Goal: Task Accomplishment & Management: Complete application form

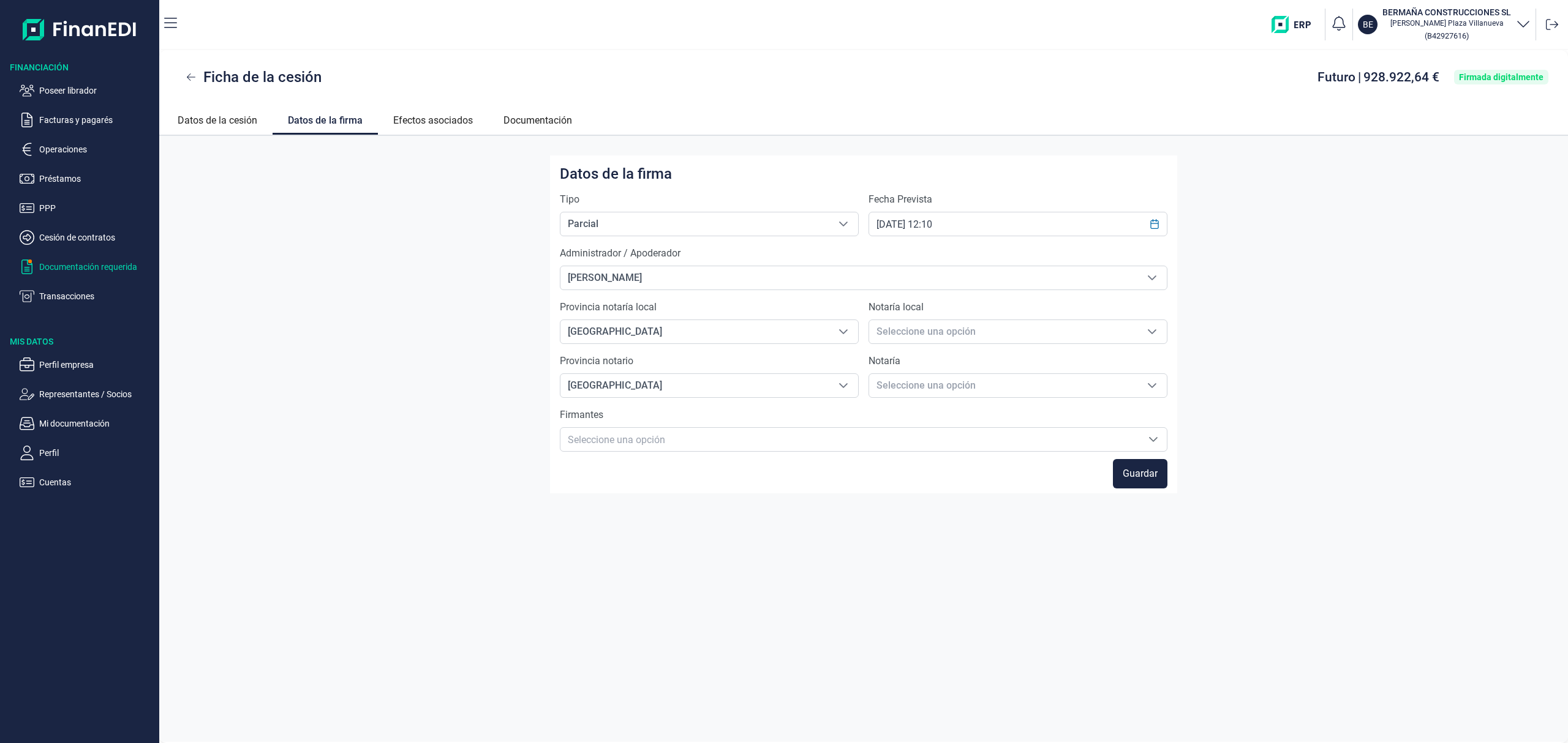
click at [104, 268] on p "Documentación requerida" at bounding box center [97, 267] width 116 height 15
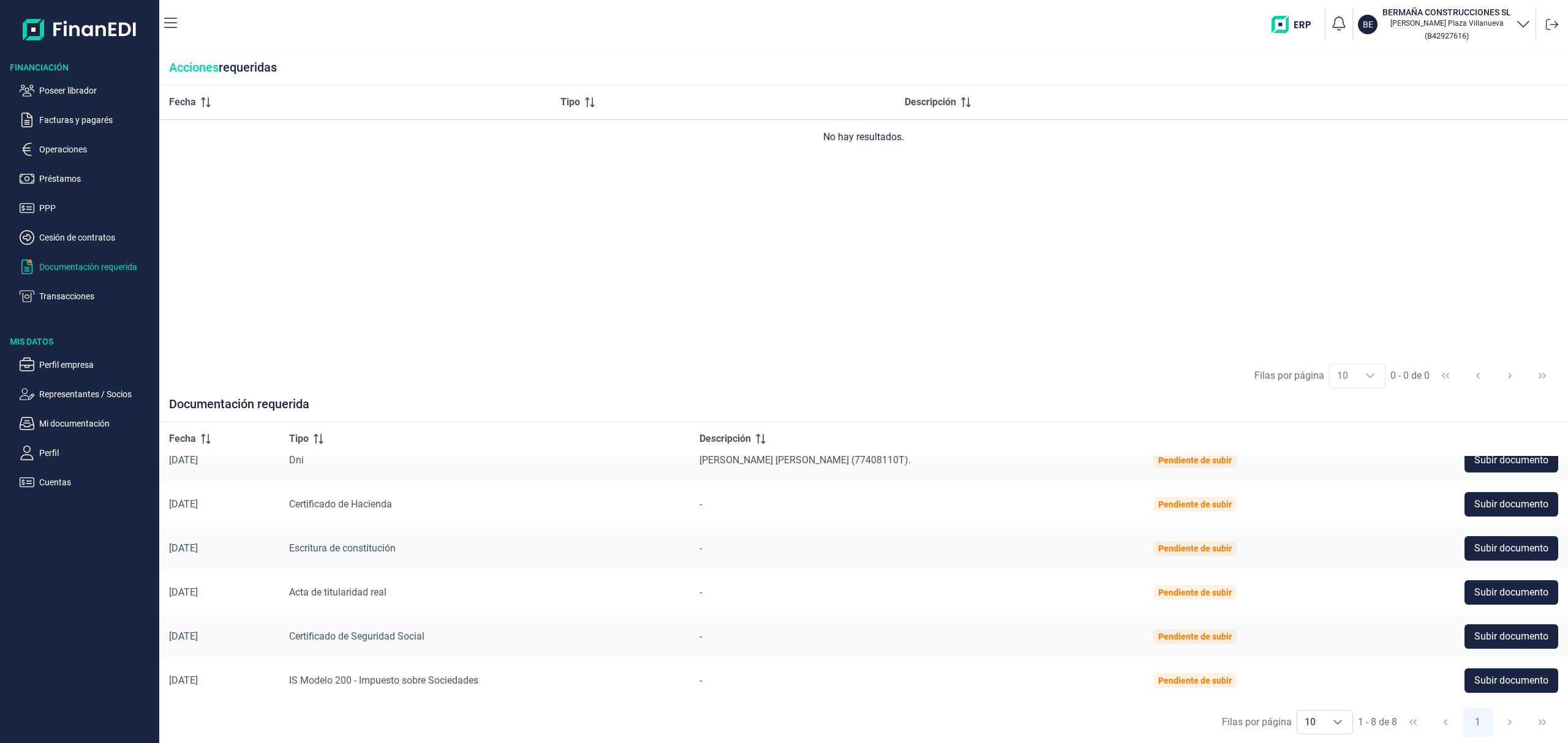
scroll to position [108, 0]
click at [1476, 627] on button "Subir documento" at bounding box center [1511, 635] width 94 height 25
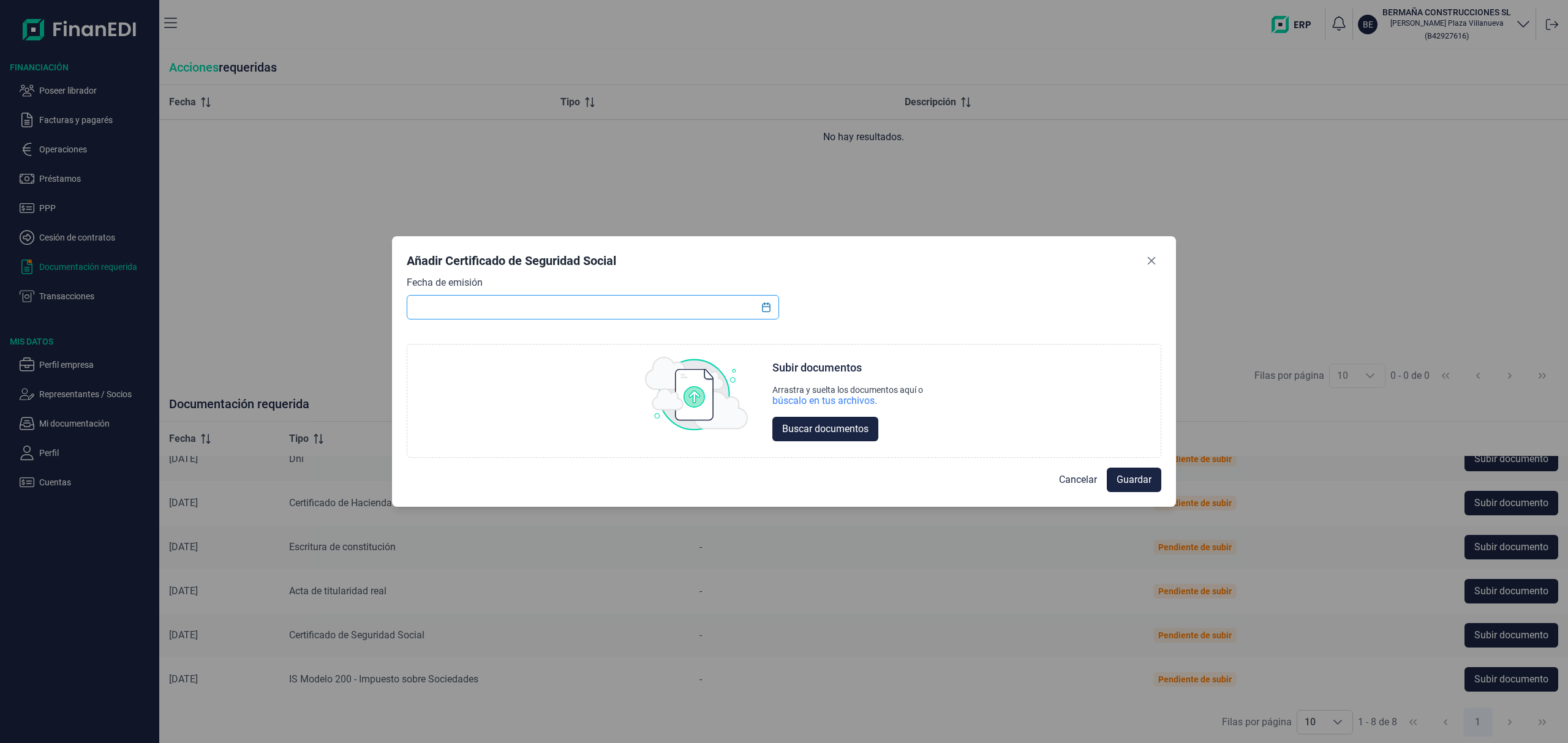
click at [679, 309] on input "text" at bounding box center [593, 307] width 372 height 25
click at [773, 307] on button "Choose Date" at bounding box center [766, 307] width 24 height 22
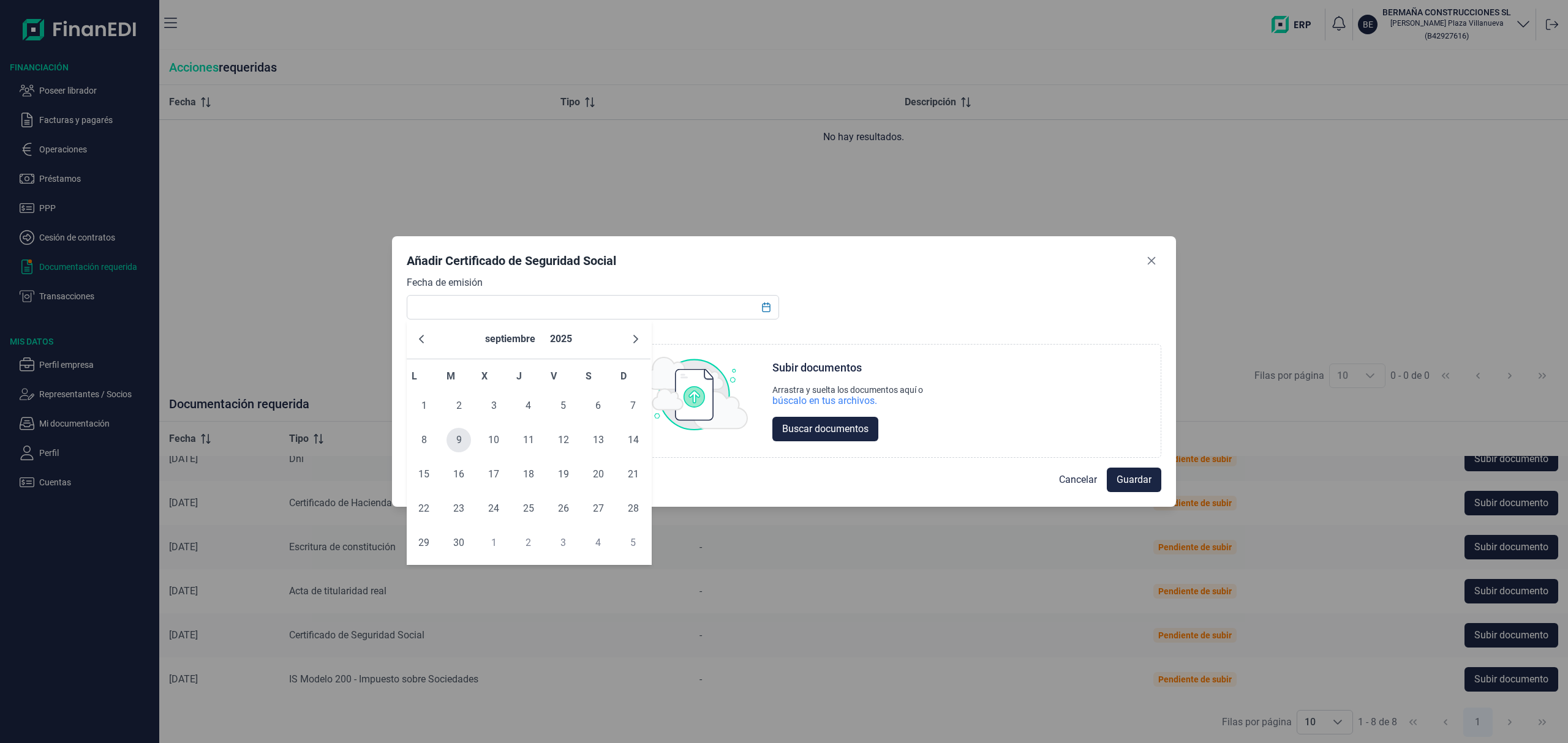
click at [454, 444] on span "9" at bounding box center [459, 440] width 25 height 25
type input "[DATE]"
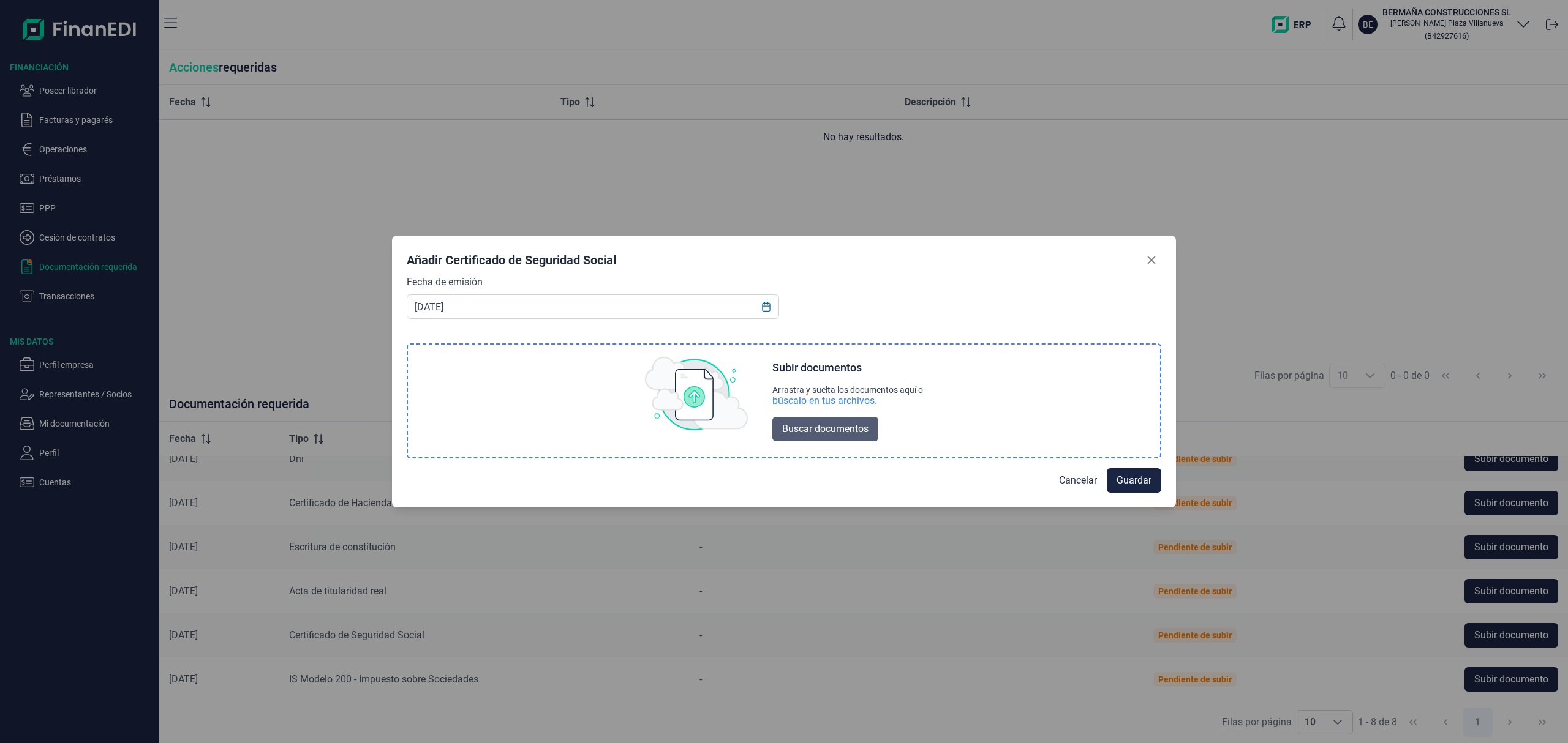
click at [810, 422] on span "Buscar documentos" at bounding box center [826, 429] width 87 height 15
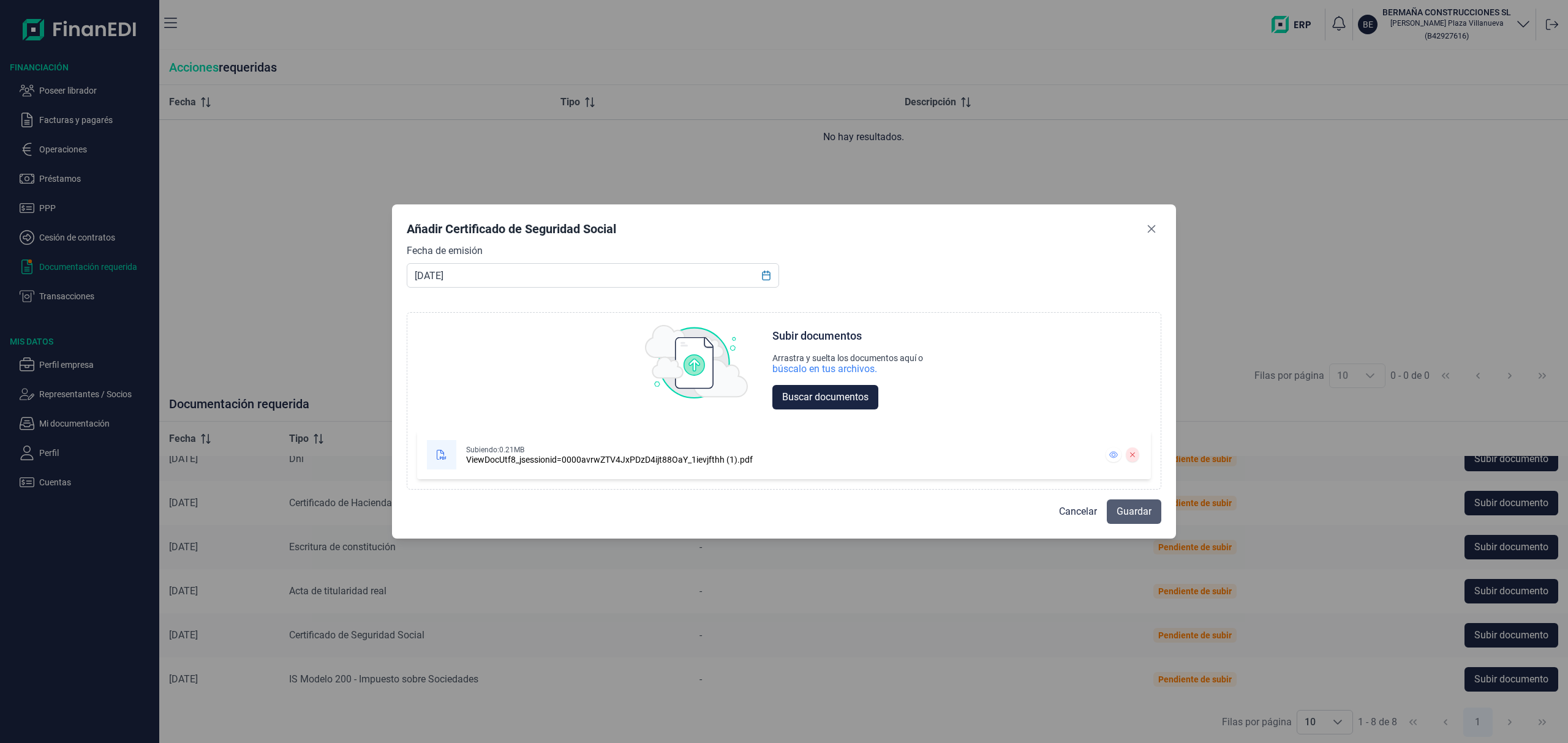
click at [1130, 511] on span "Guardar" at bounding box center [1135, 512] width 35 height 15
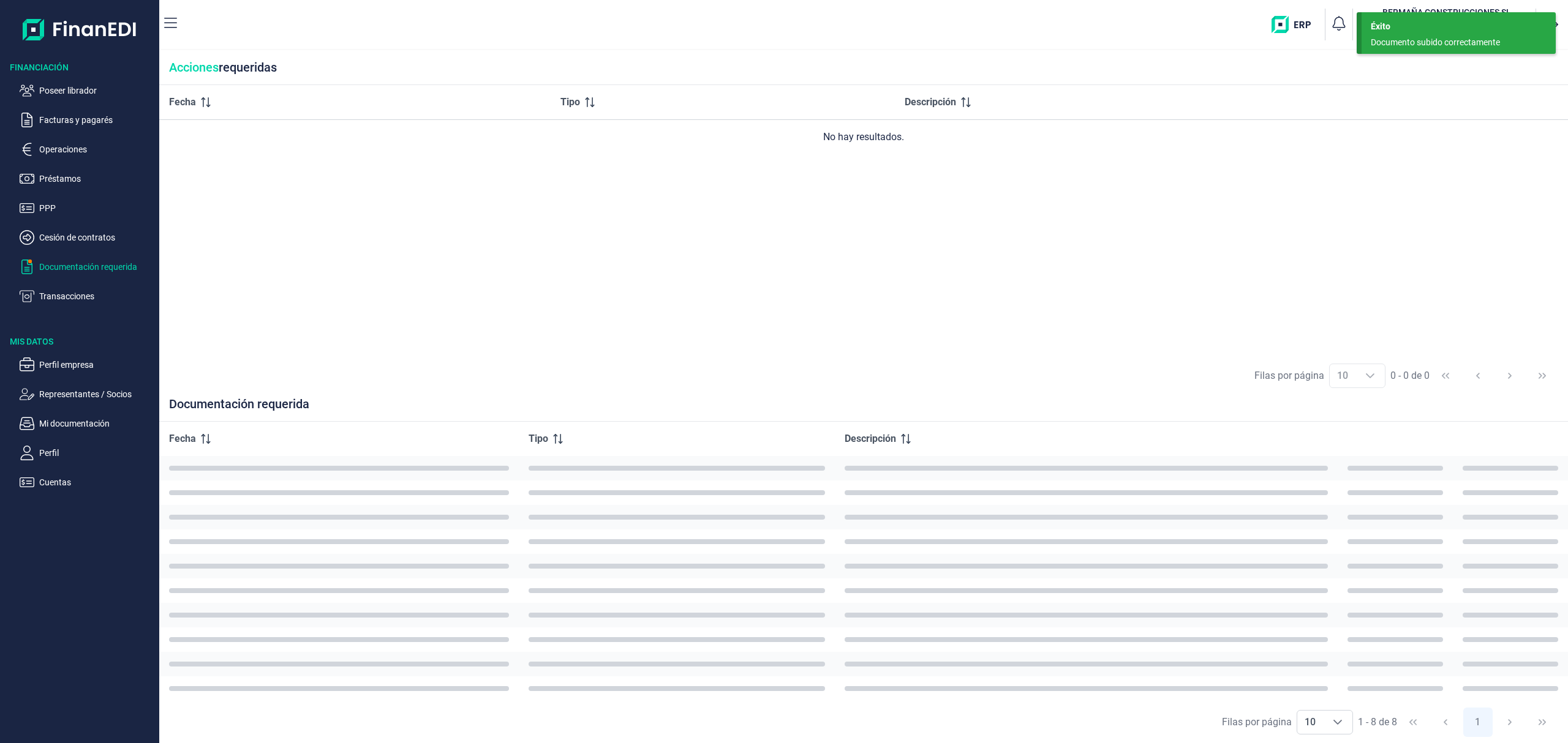
scroll to position [64, 0]
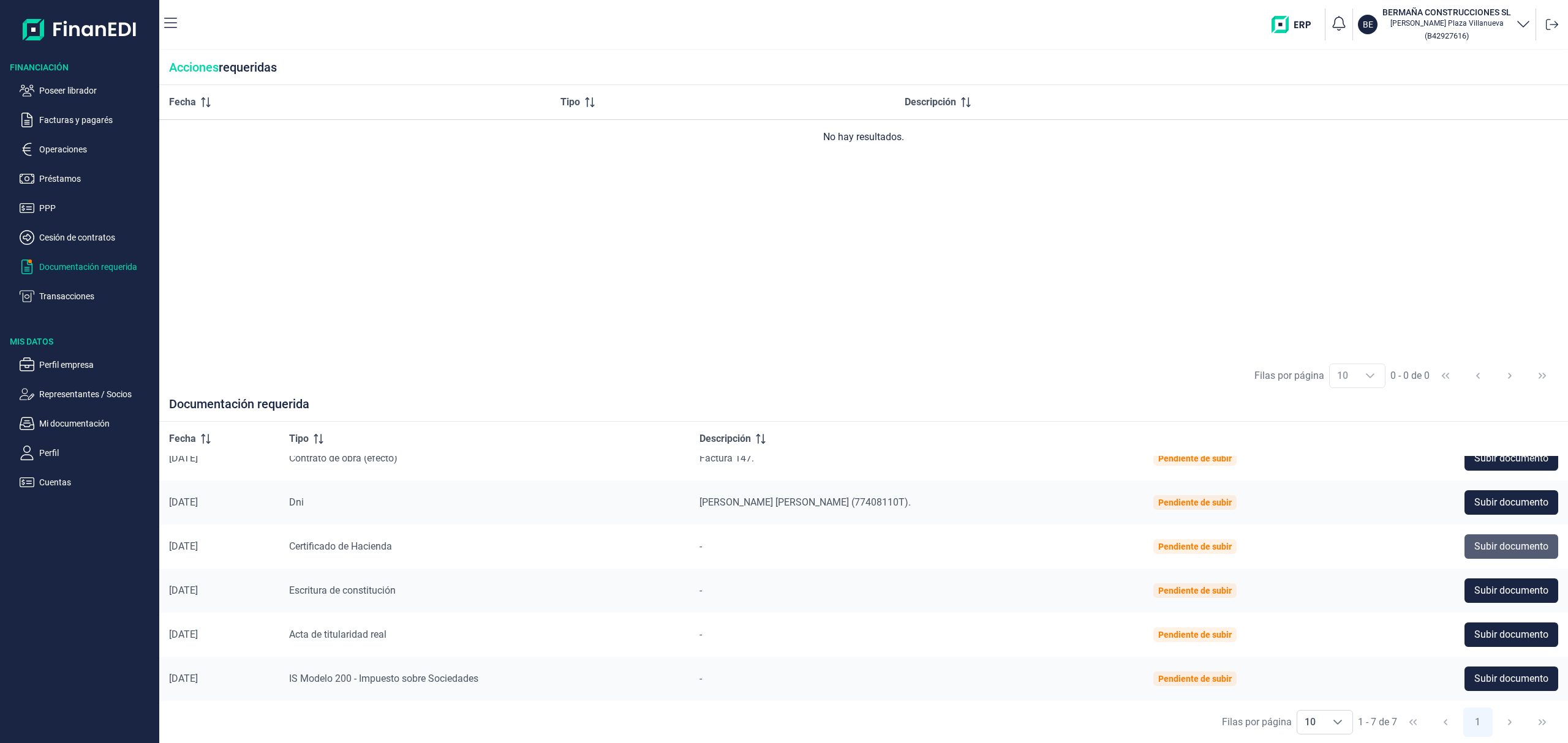
click at [1505, 552] on span "Subir documento" at bounding box center [1511, 546] width 74 height 15
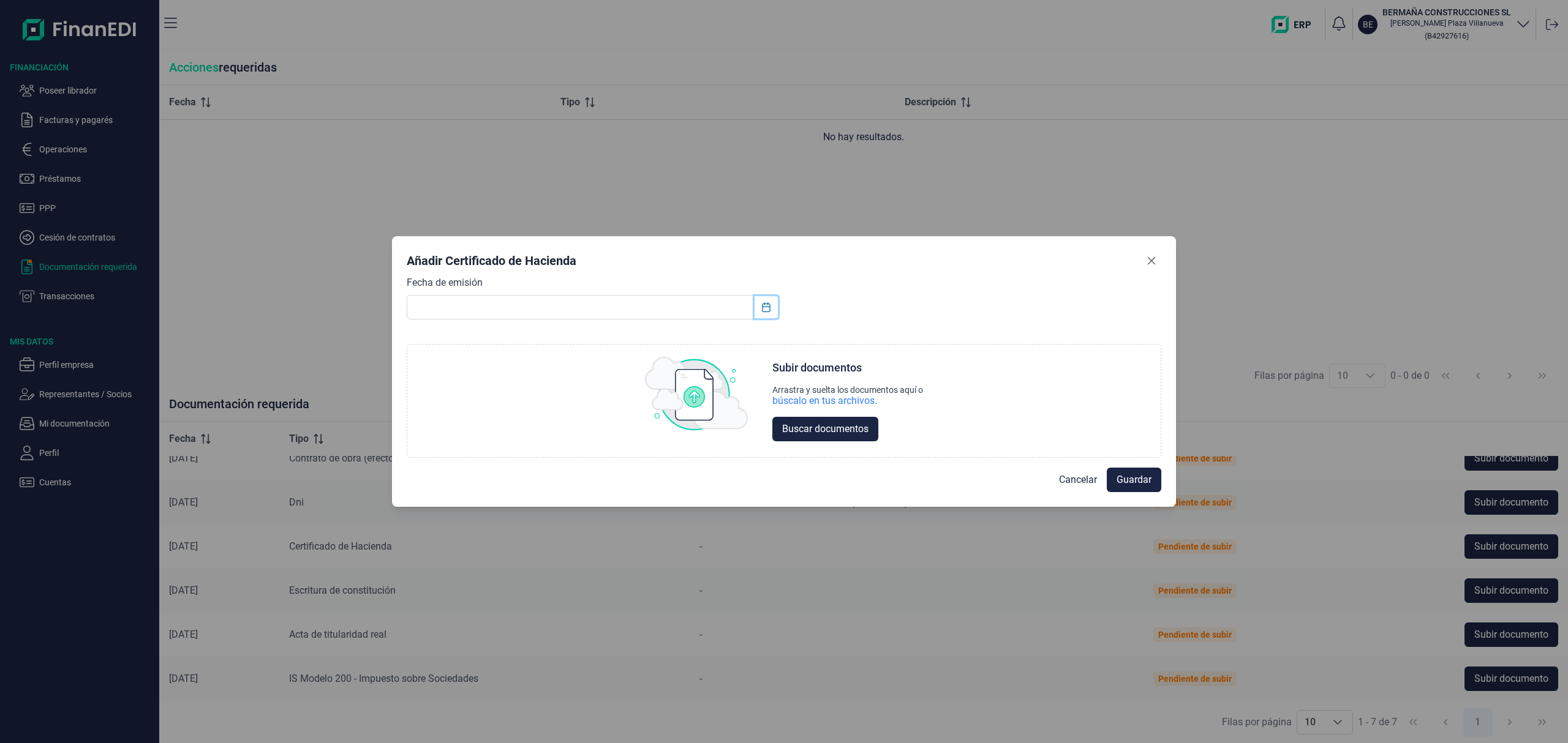
click at [772, 305] on button "Choose Date" at bounding box center [766, 307] width 24 height 22
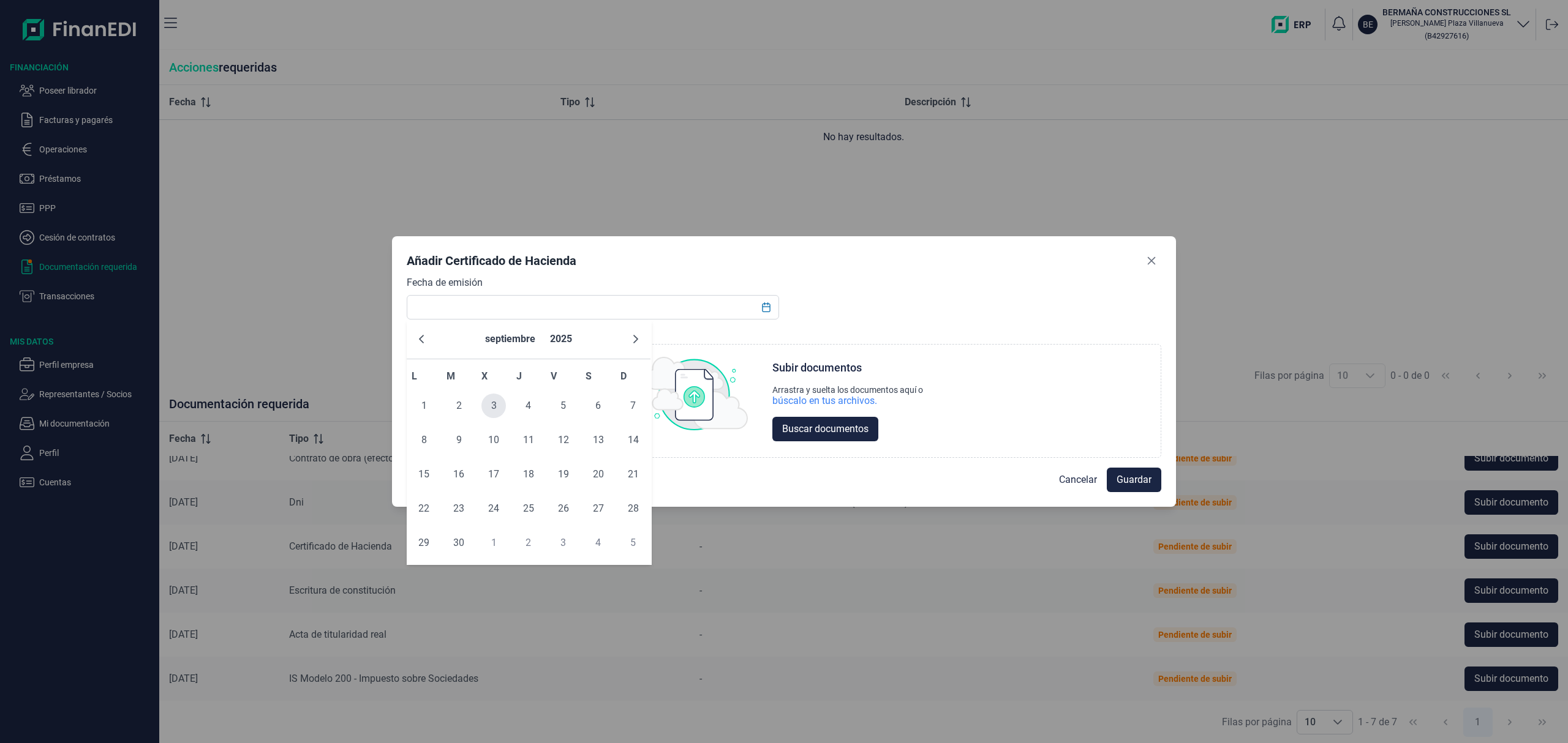
click at [497, 409] on span "3" at bounding box center [494, 406] width 25 height 25
type input "[DATE]"
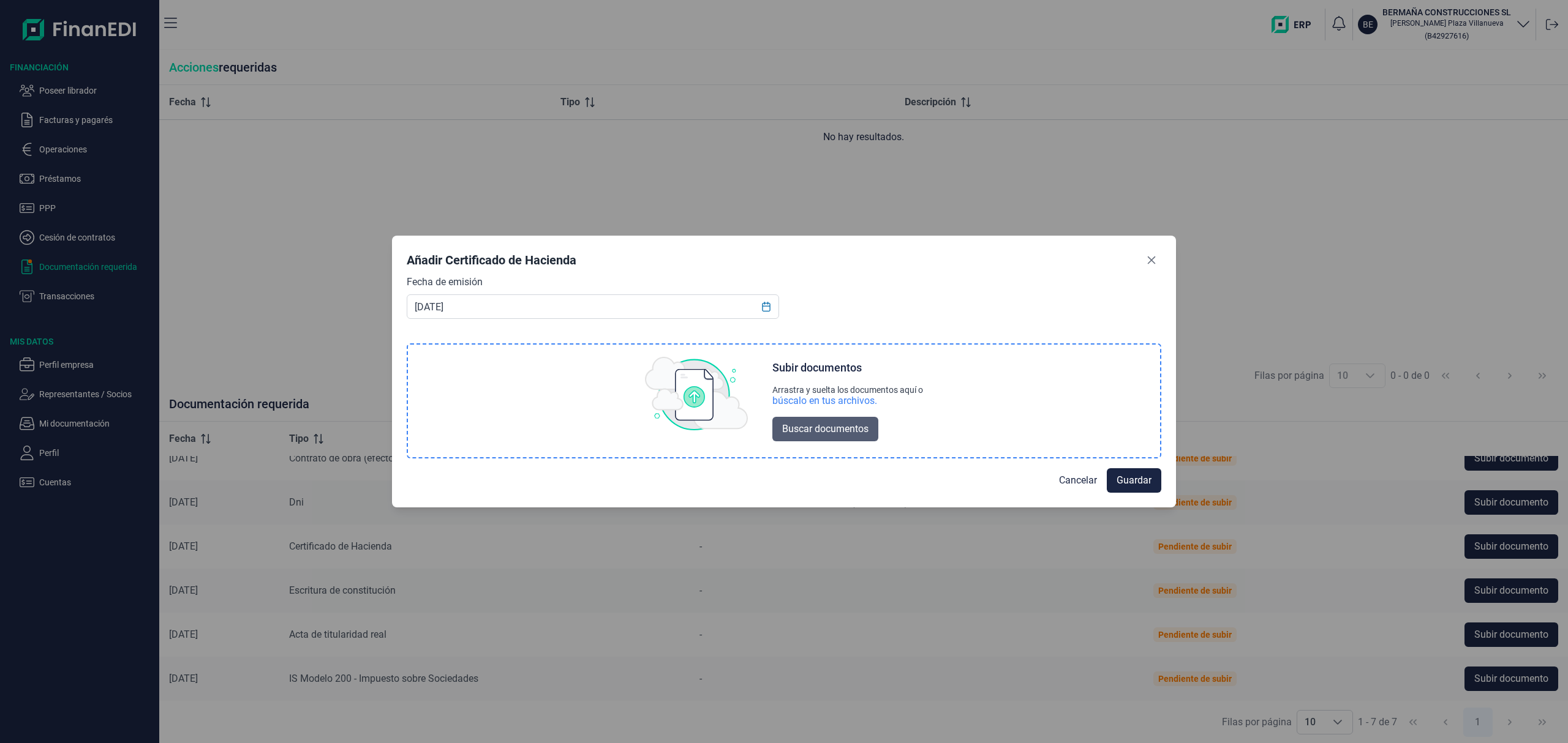
click at [829, 432] on span "Buscar documentos" at bounding box center [826, 429] width 87 height 15
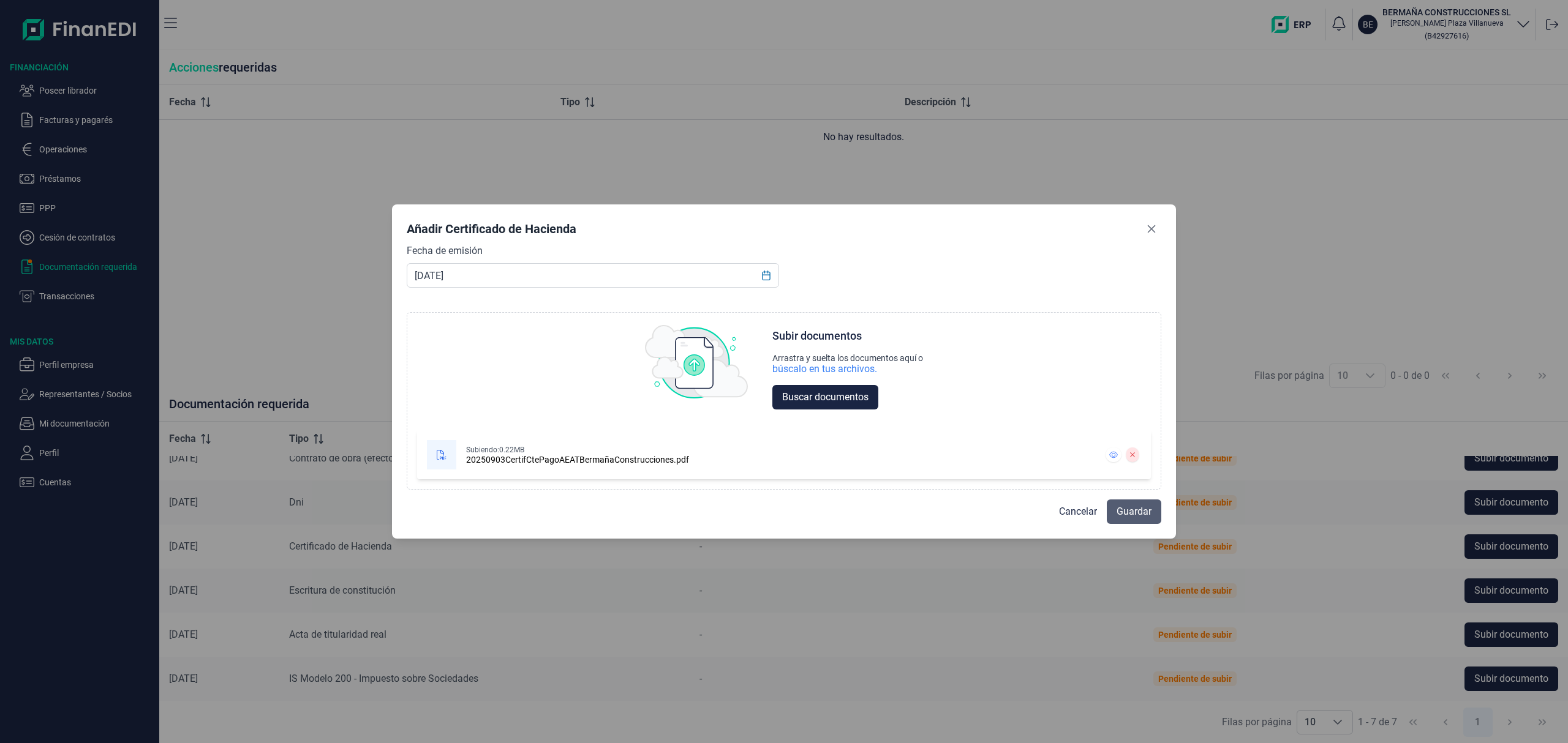
click at [1125, 508] on span "Guardar" at bounding box center [1135, 512] width 35 height 15
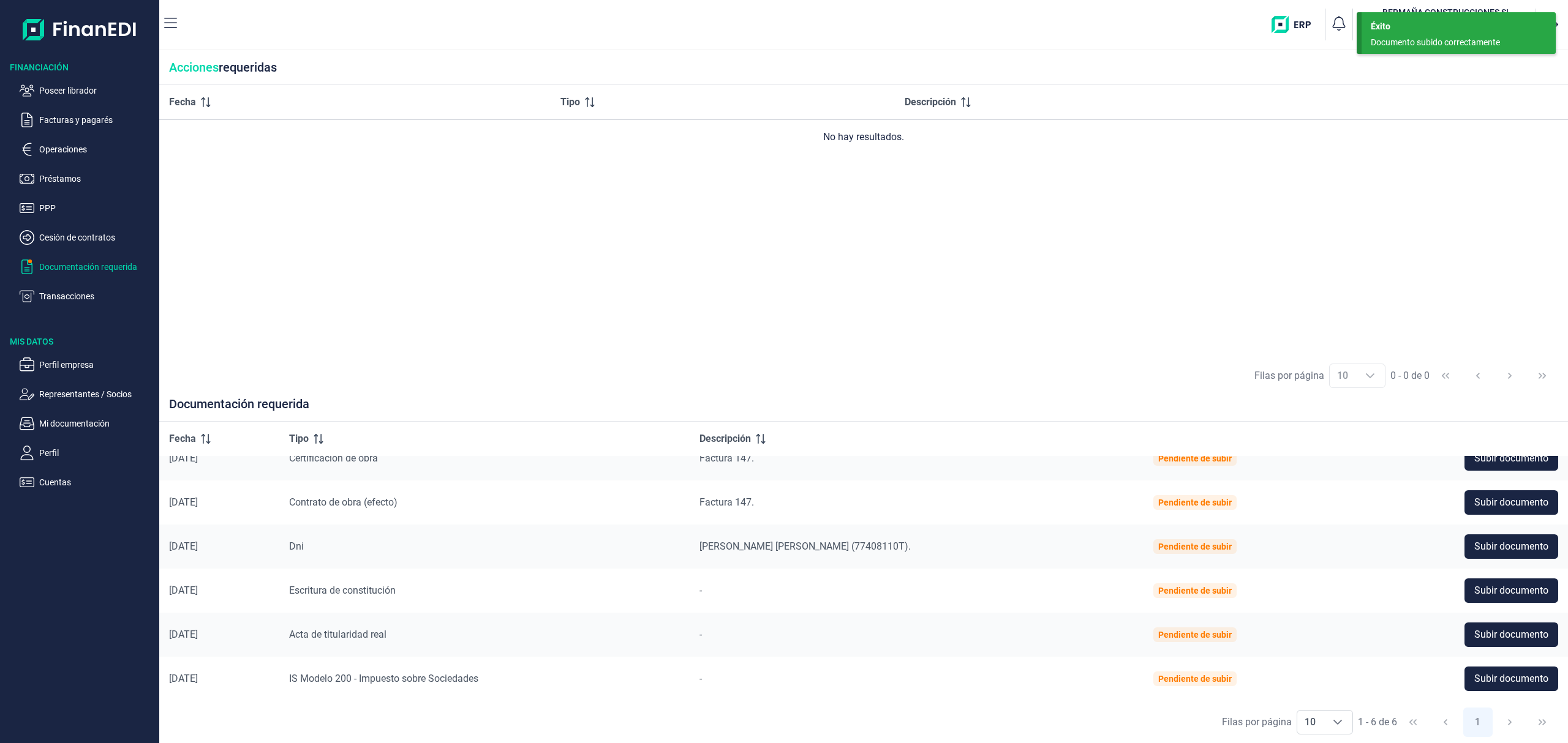
scroll to position [20, 0]
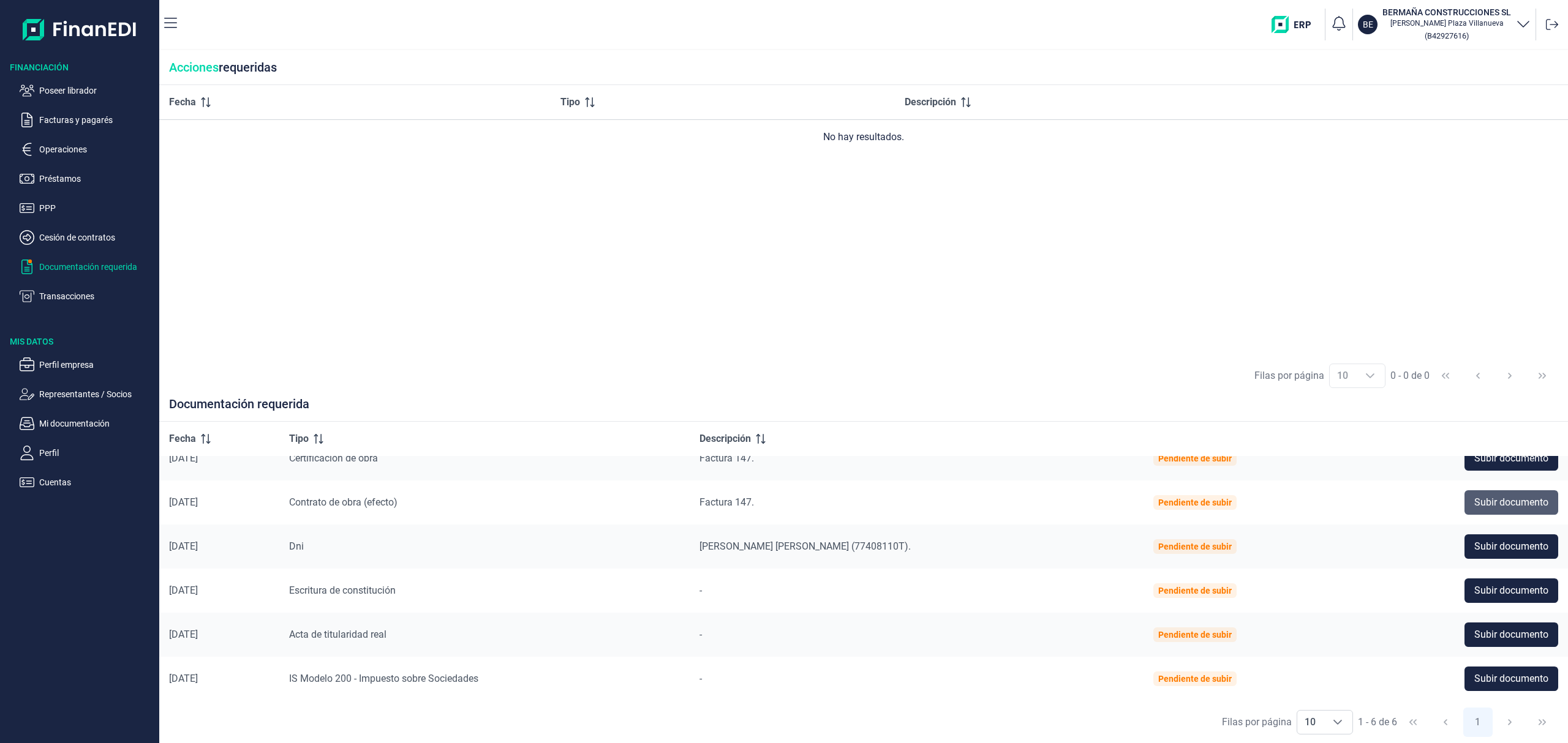
click at [1466, 505] on button "Subir documento" at bounding box center [1511, 502] width 94 height 25
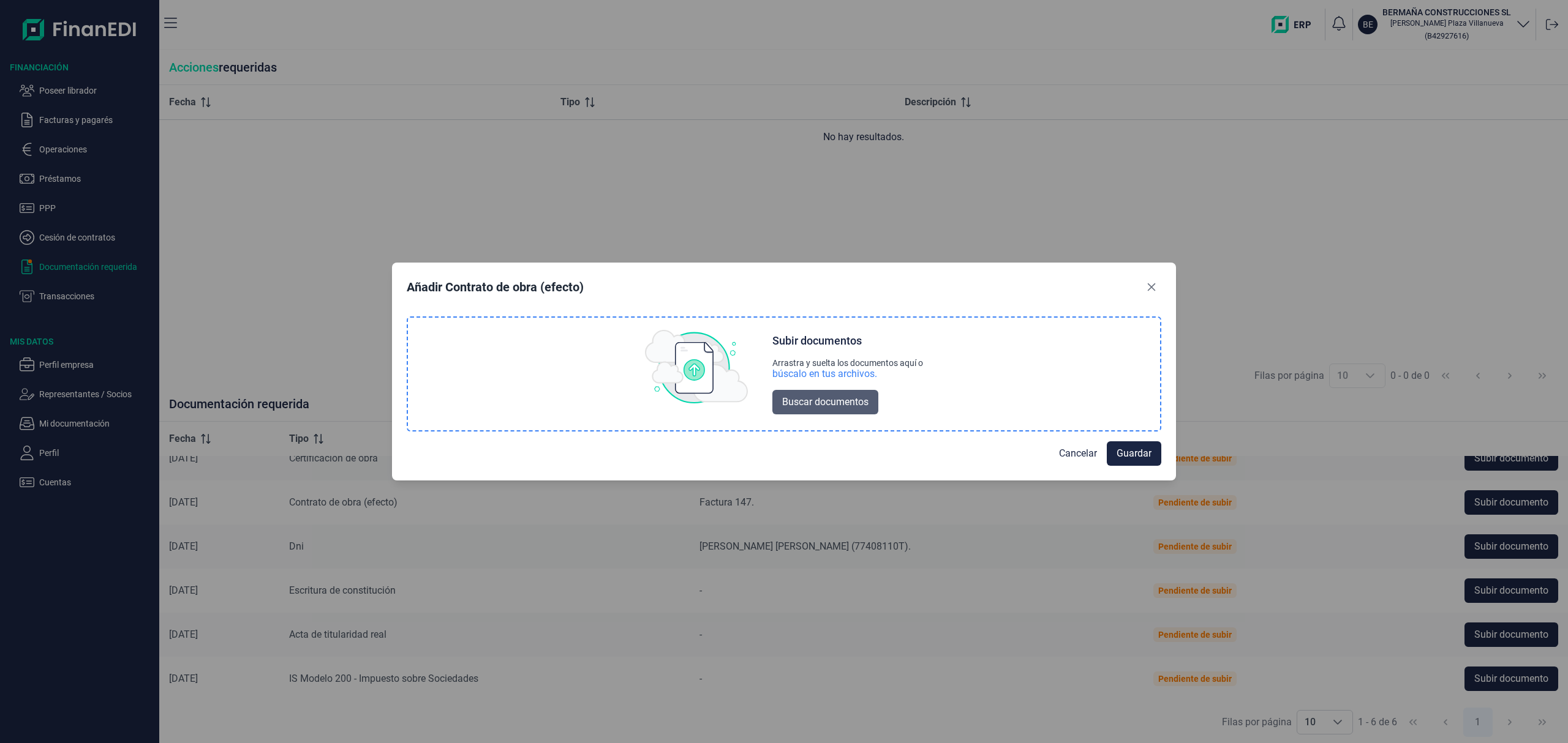
click at [801, 404] on span "Buscar documentos" at bounding box center [826, 402] width 87 height 15
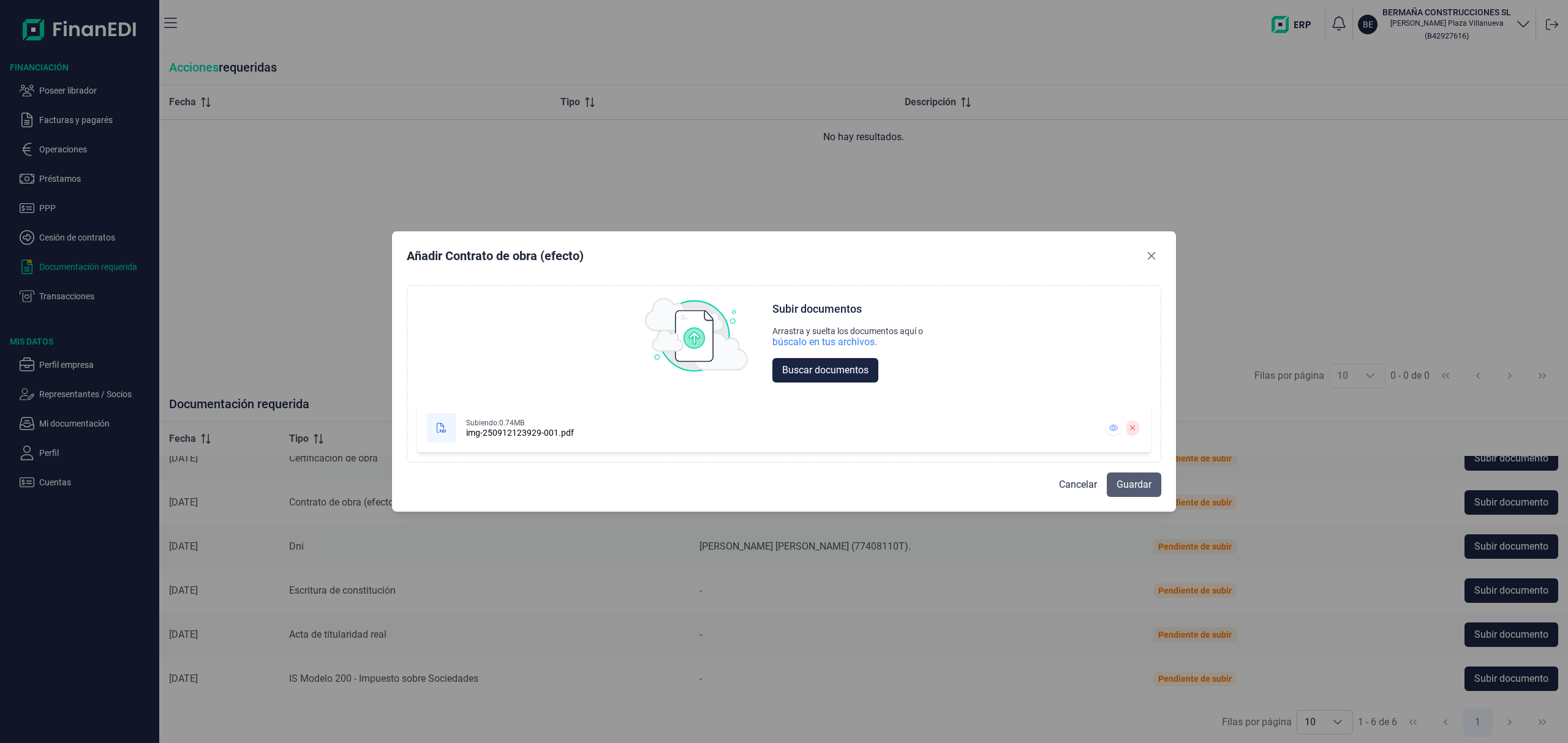
click at [1130, 486] on span "Guardar" at bounding box center [1135, 485] width 35 height 15
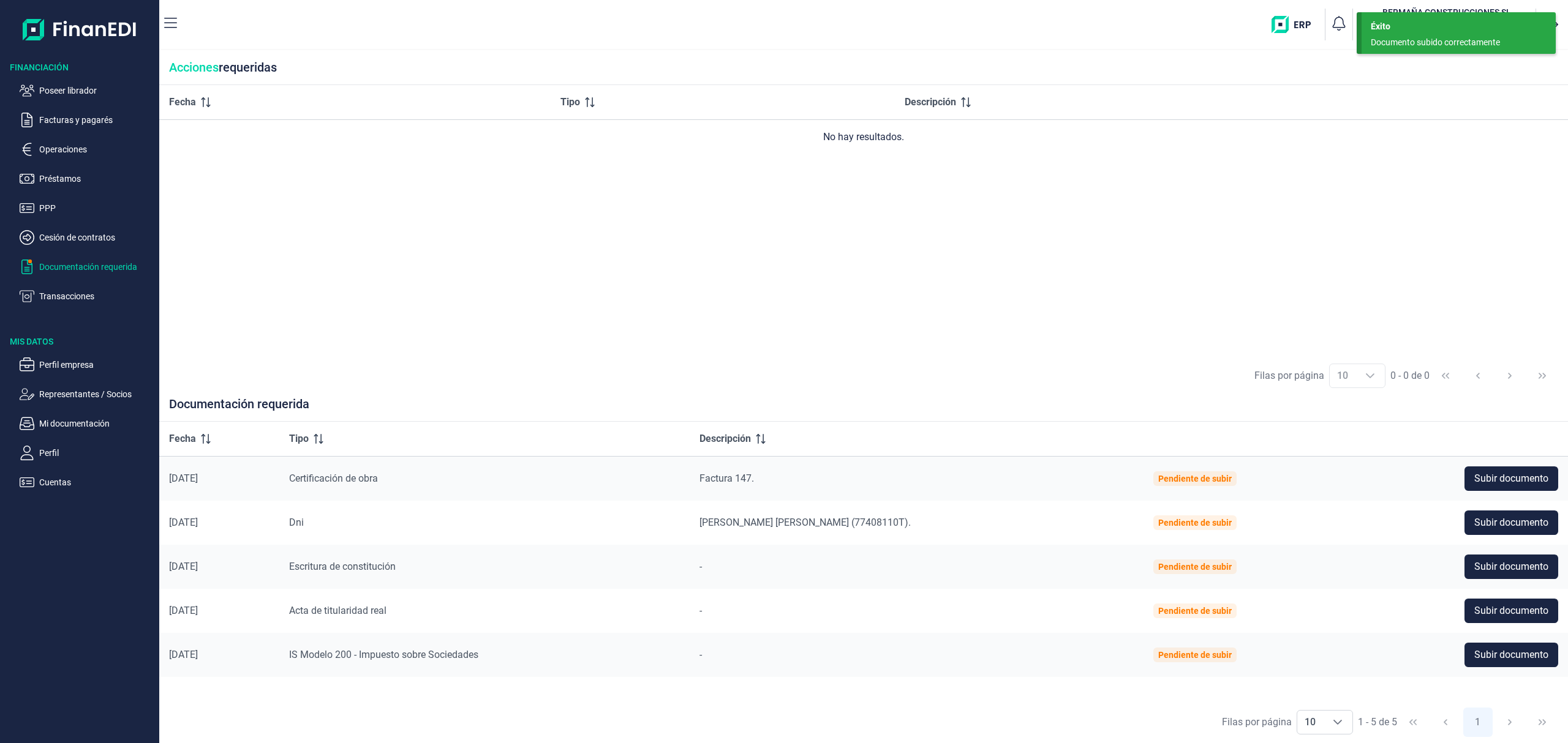
scroll to position [0, 0]
click at [77, 89] on p "Poseer librador" at bounding box center [97, 90] width 116 height 15
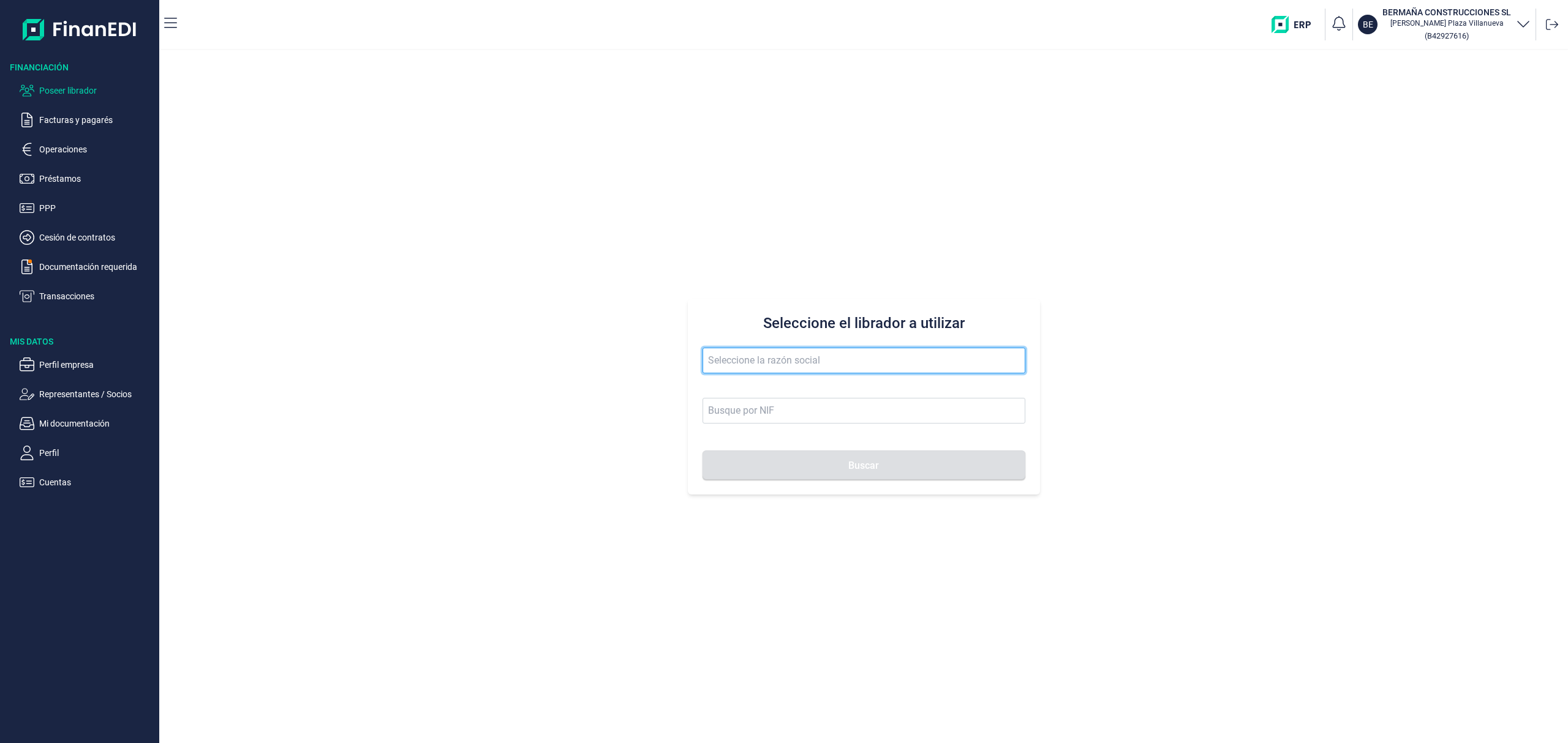
click at [806, 365] on input "text" at bounding box center [864, 360] width 323 height 25
paste input "MettaActiva Mobility, S.L."
drag, startPoint x: 760, startPoint y: 361, endPoint x: 925, endPoint y: 327, distance: 168.5
click at [912, 334] on div "Seleccione el librador a utilizar MettaActiva Mobility Buscar" at bounding box center [864, 396] width 352 height 196
click at [77, 82] on ul "Poseer librador Facturas y pagarés Operaciones Préstamos PPP Cesión de contrato…" at bounding box center [80, 188] width 159 height 230
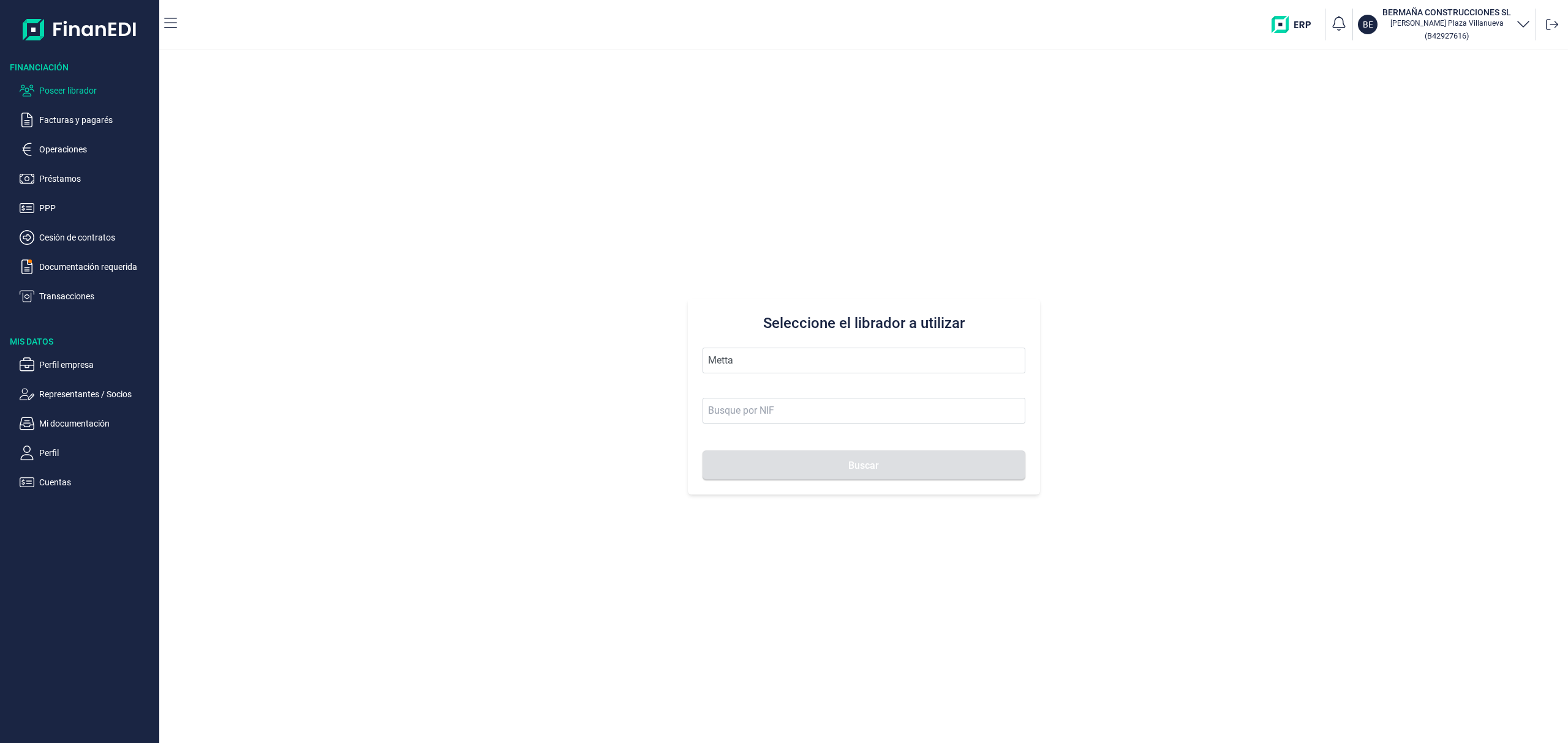
click at [88, 91] on p "Poseer librador" at bounding box center [97, 90] width 116 height 15
click at [777, 358] on input "Metta" at bounding box center [864, 360] width 323 height 25
drag, startPoint x: 776, startPoint y: 359, endPoint x: 407, endPoint y: 329, distance: 370.2
click at [415, 328] on div "Seleccione el librador a utilizar Metta Buscar" at bounding box center [863, 396] width 1409 height 693
drag, startPoint x: 762, startPoint y: 390, endPoint x: 826, endPoint y: 438, distance: 80.0
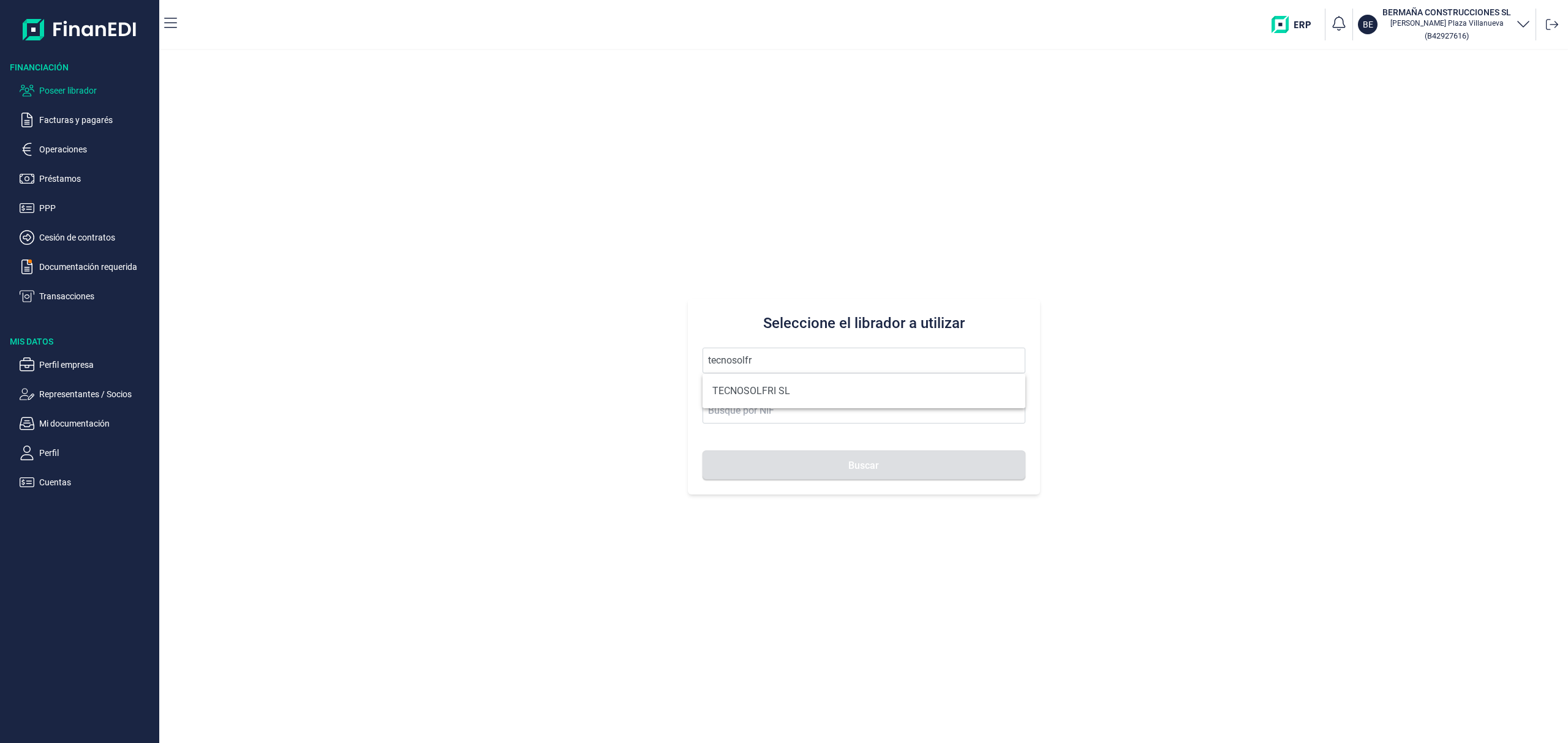
click at [763, 390] on li "TECNOSOLFRI SL" at bounding box center [864, 391] width 323 height 25
type input "TECNOSOLFRI SL"
type input "B83326884"
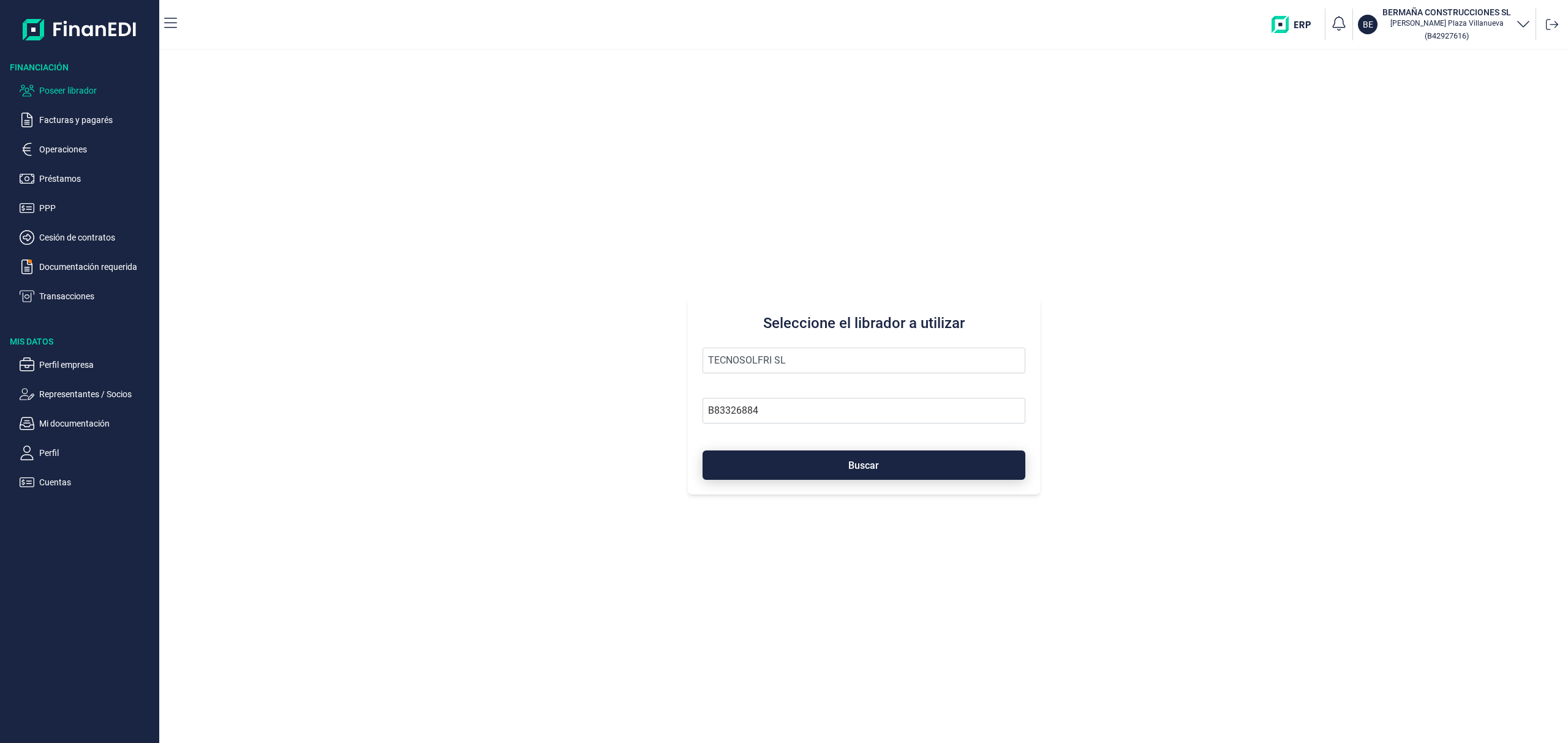
click at [819, 460] on button "Buscar" at bounding box center [864, 466] width 323 height 30
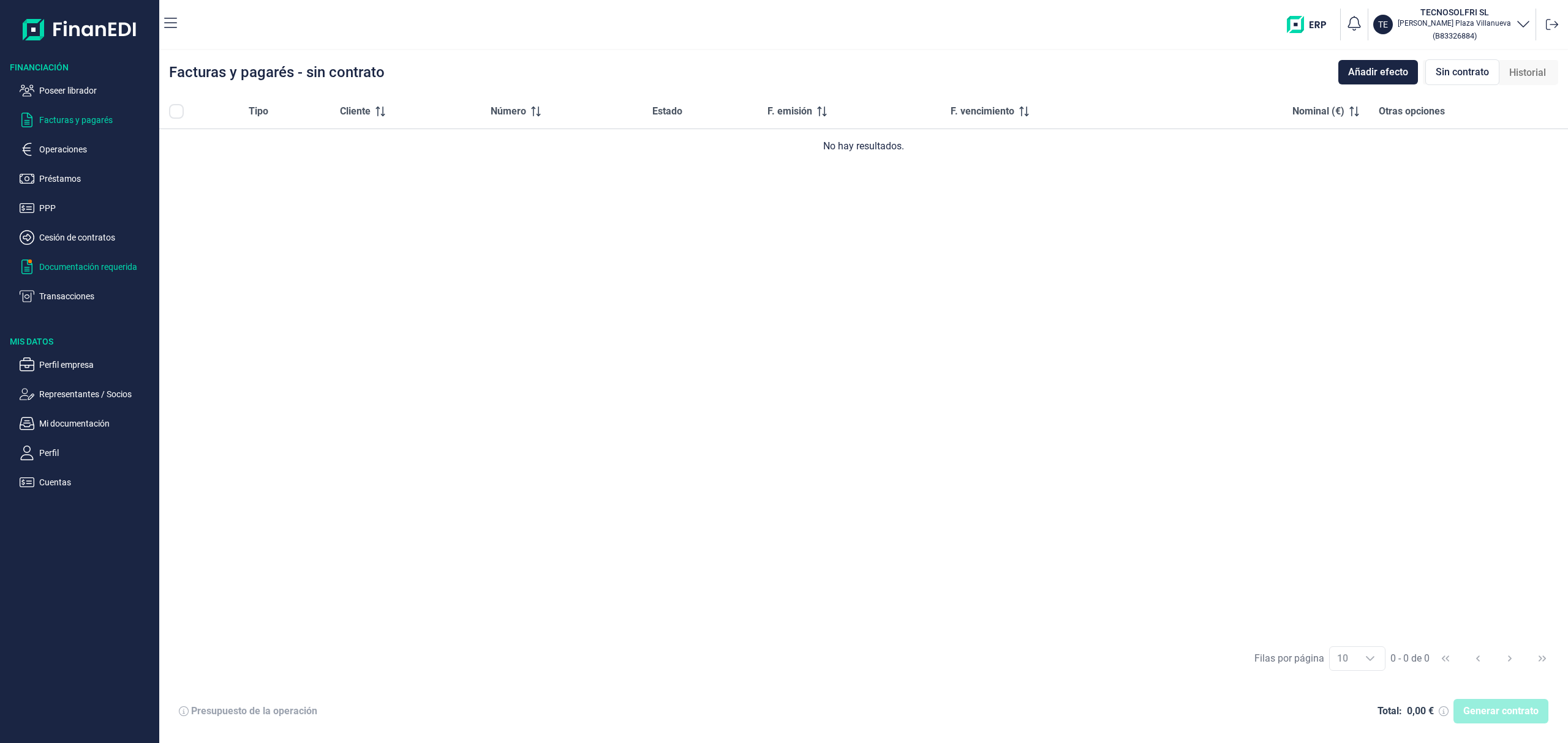
click at [93, 268] on p "Documentación requerida" at bounding box center [97, 267] width 116 height 15
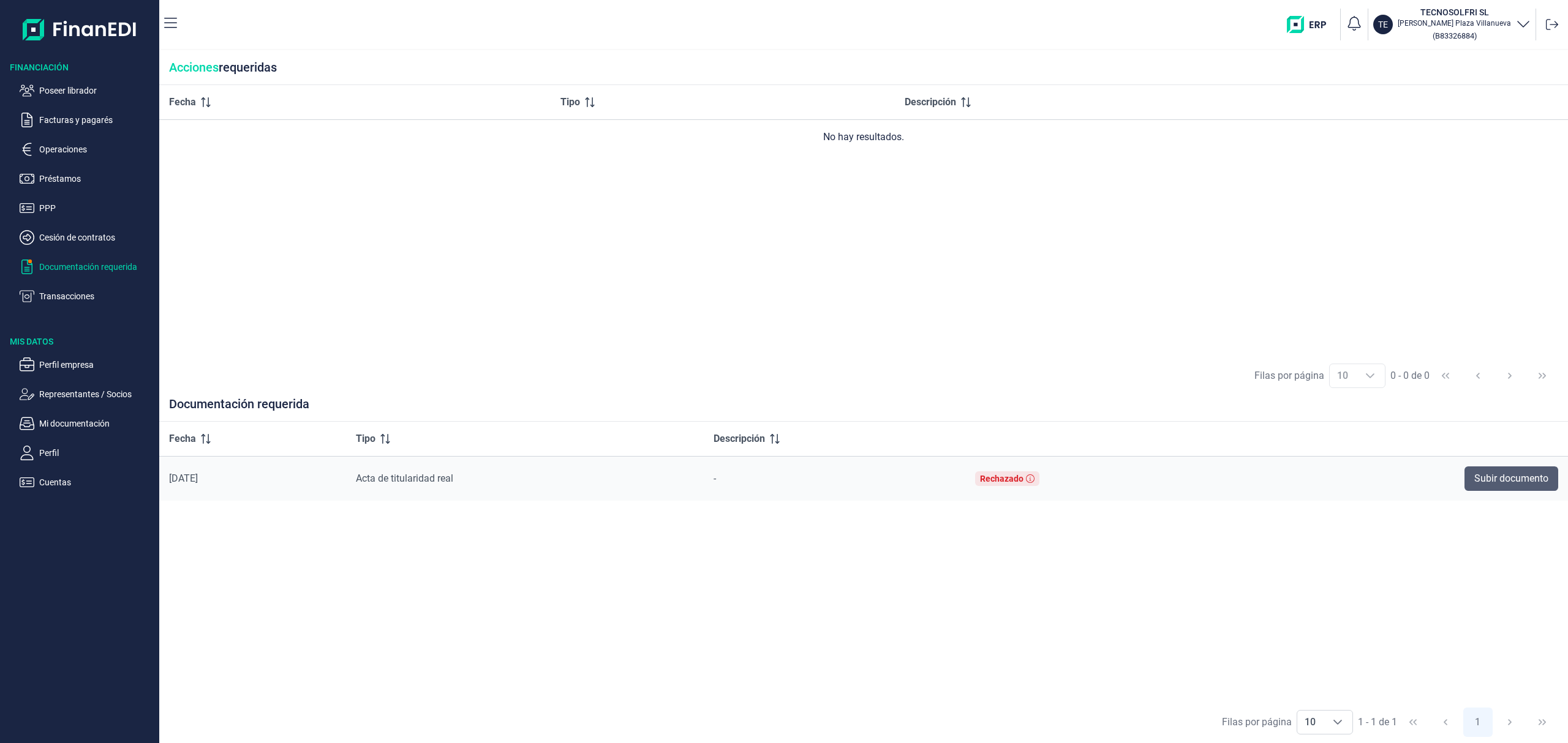
click at [1512, 474] on span "Subir documento" at bounding box center [1511, 479] width 74 height 15
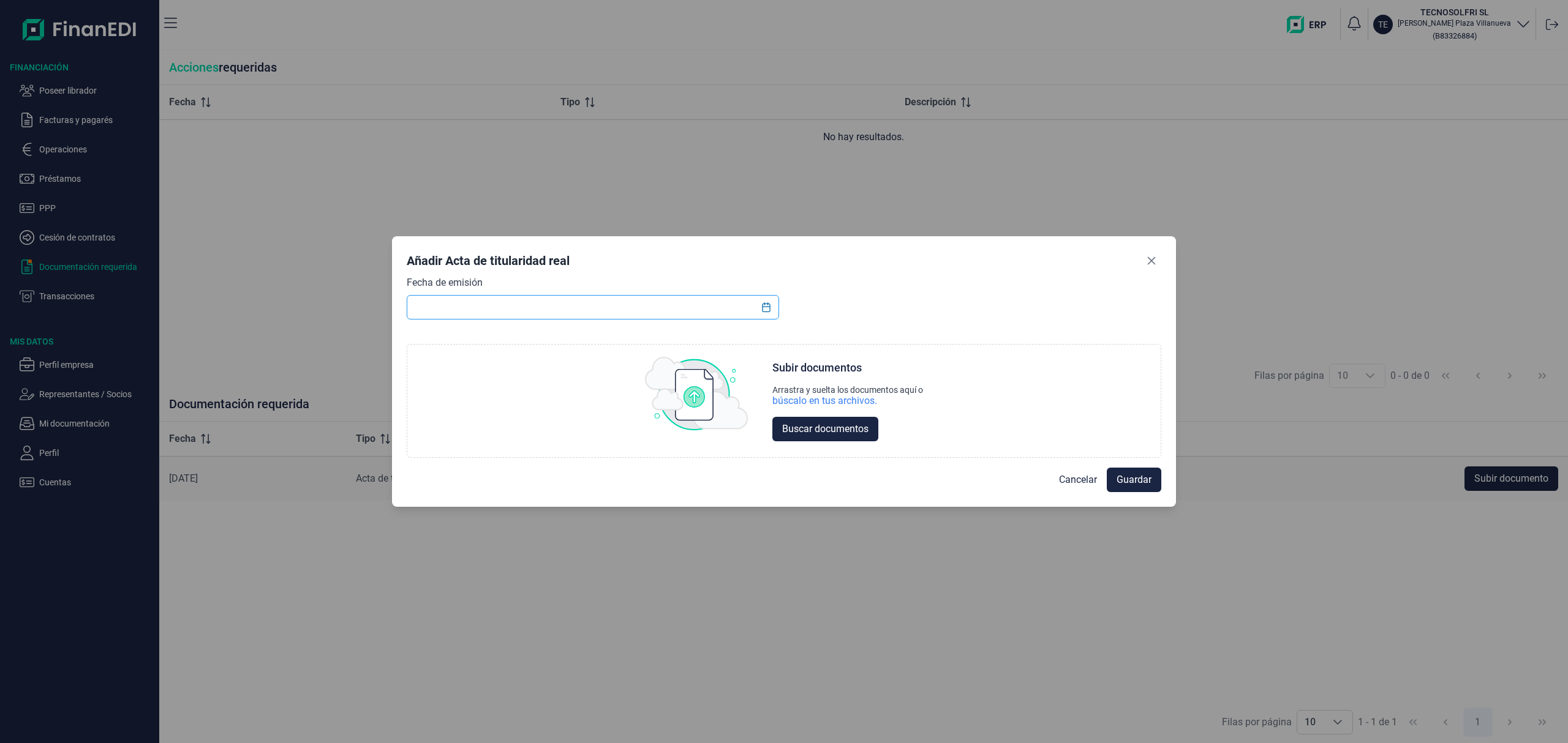
click at [535, 306] on input "text" at bounding box center [593, 307] width 372 height 25
type input "[DATE]"
click at [797, 427] on span "Buscar documentos" at bounding box center [826, 429] width 87 height 15
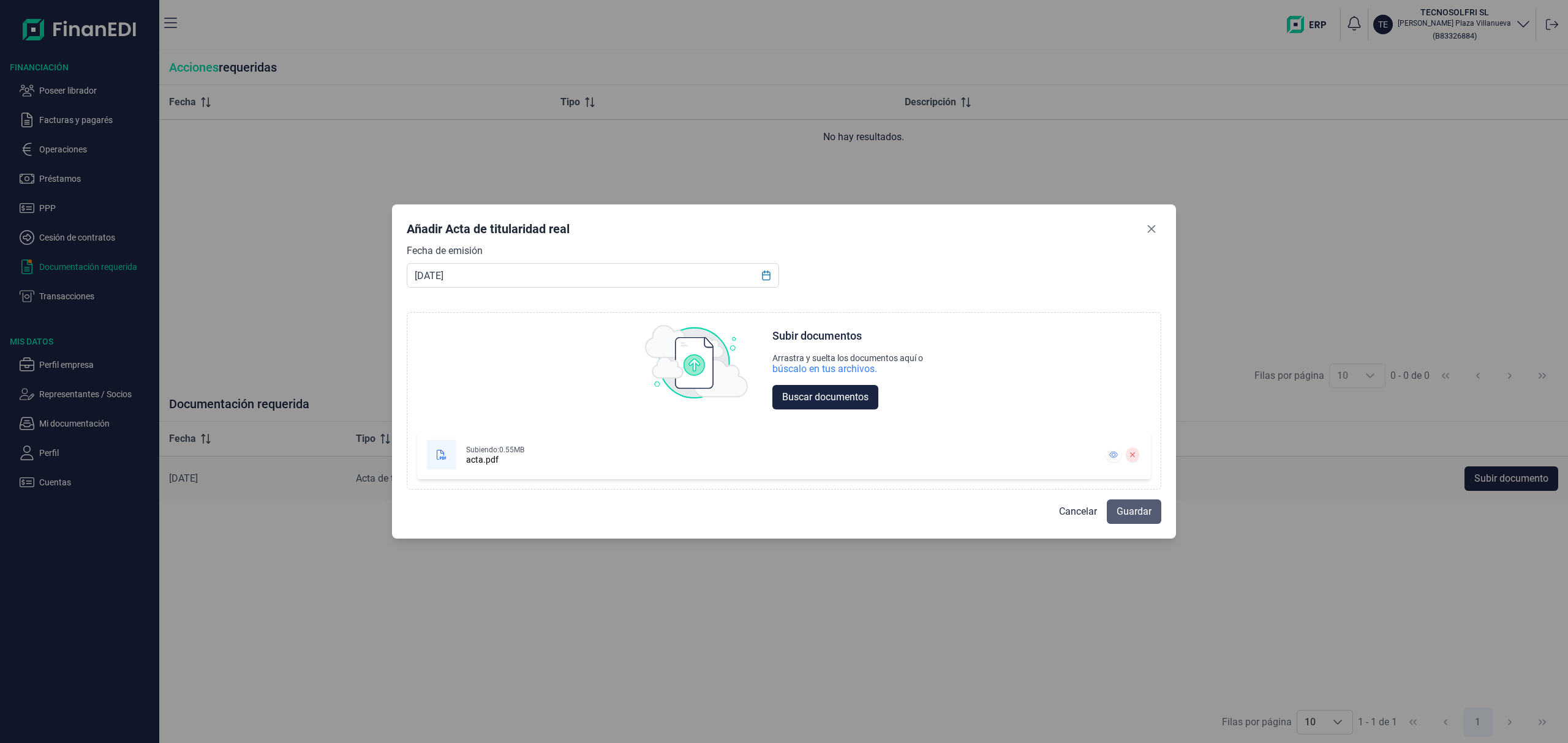
click at [1128, 509] on span "Guardar" at bounding box center [1135, 512] width 35 height 15
